Goal: Task Accomplishment & Management: Use online tool/utility

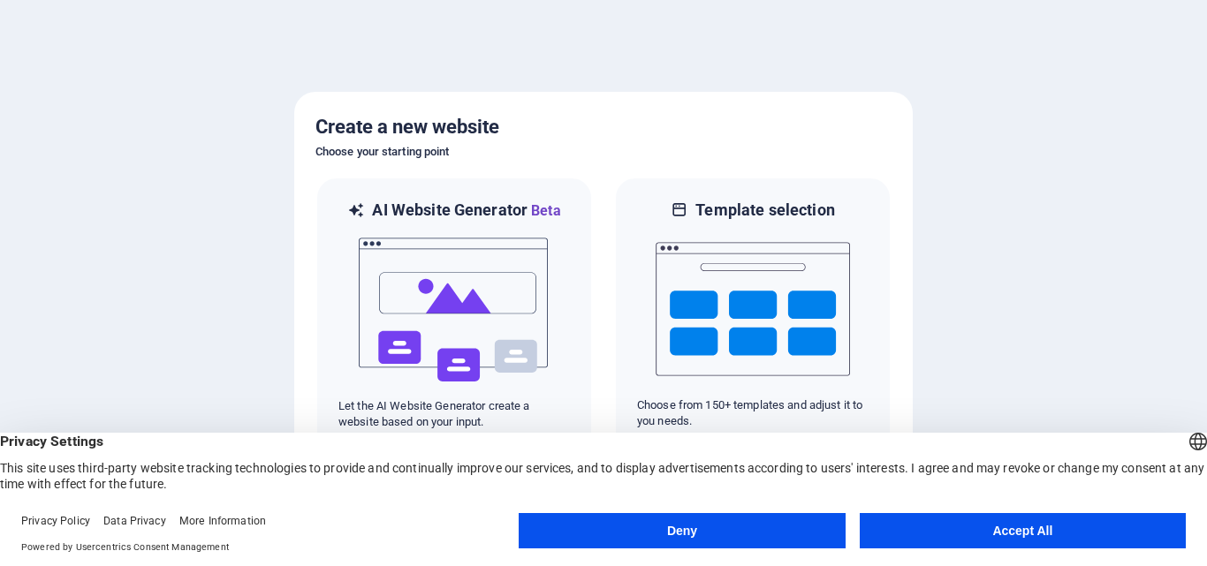
click at [913, 526] on button "Accept All" at bounding box center [1023, 530] width 326 height 35
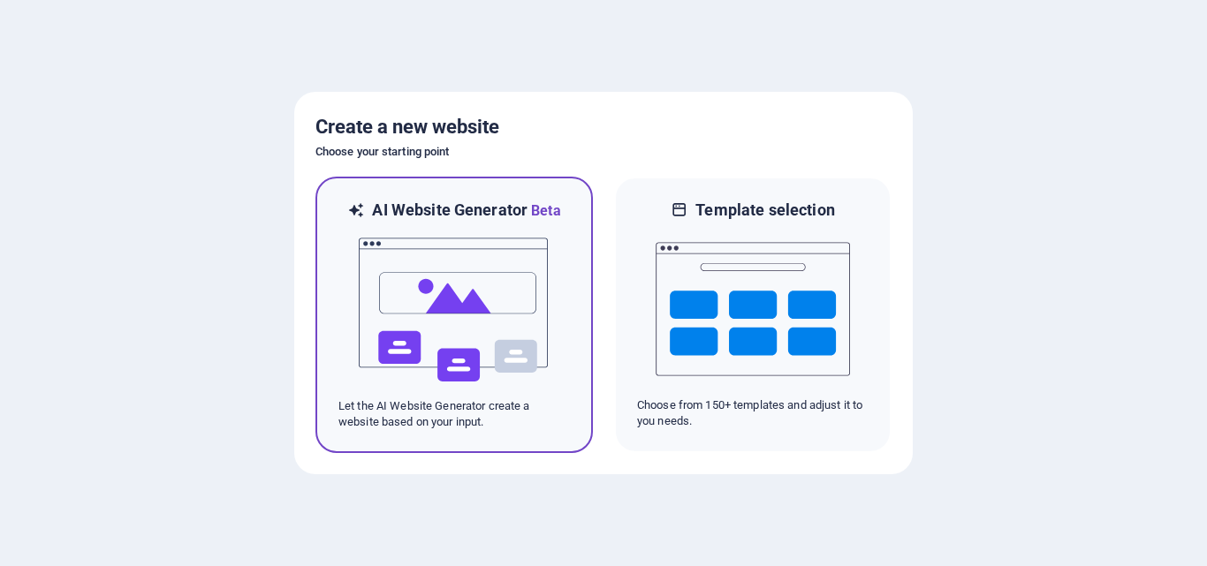
click at [456, 275] on img at bounding box center [454, 310] width 194 height 177
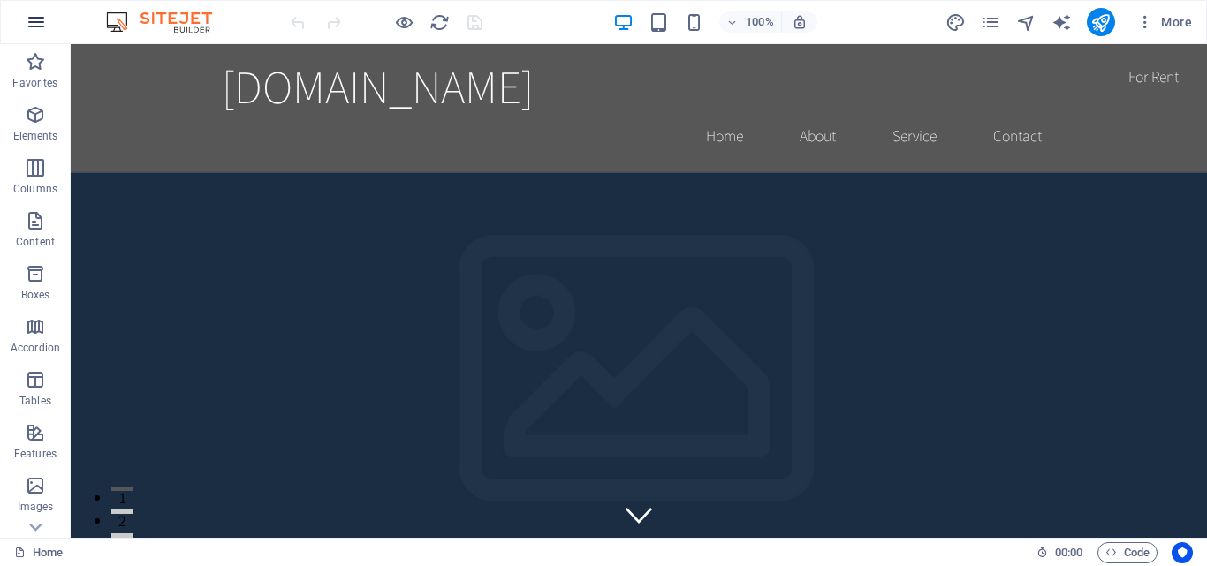
click at [44, 13] on icon "button" at bounding box center [36, 21] width 21 height 21
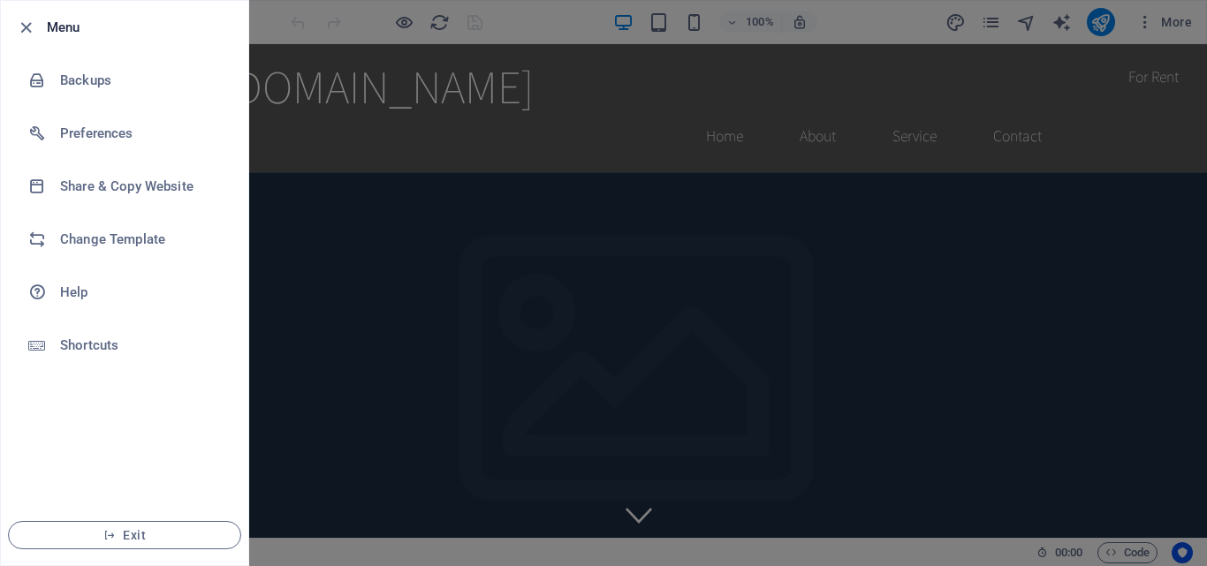
click at [312, 151] on div at bounding box center [603, 283] width 1207 height 566
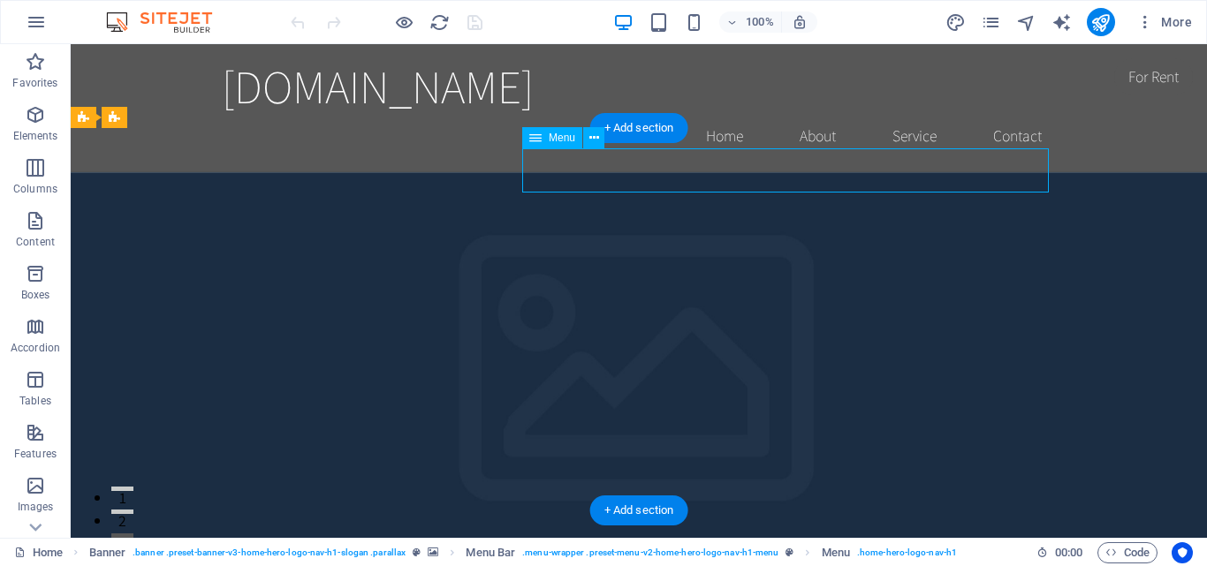
select select
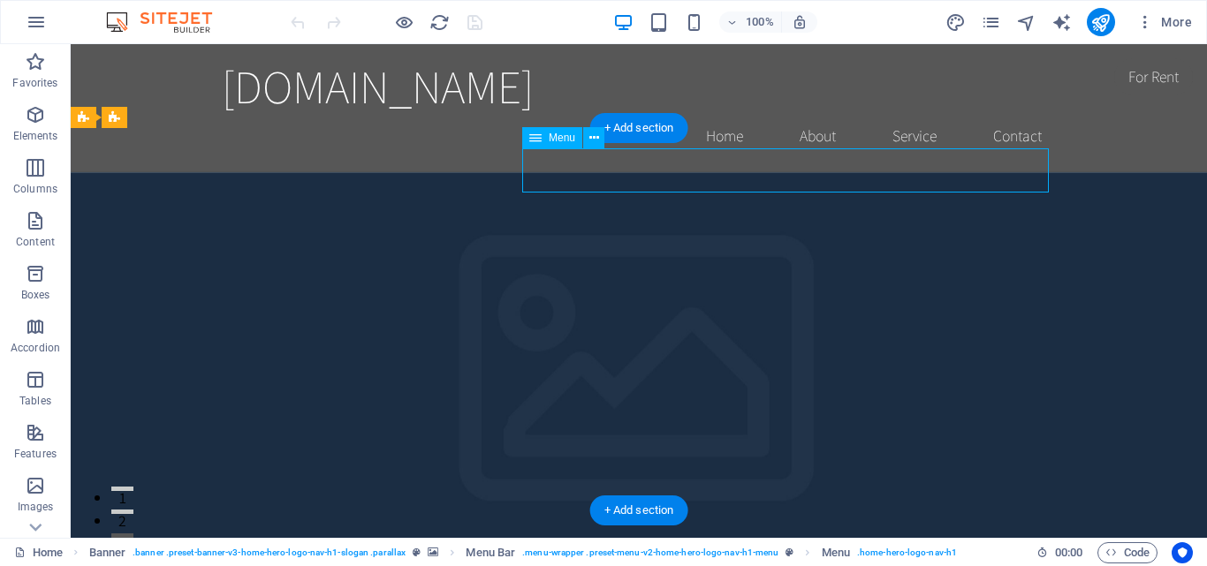
select select
